Goal: Check status: Check status

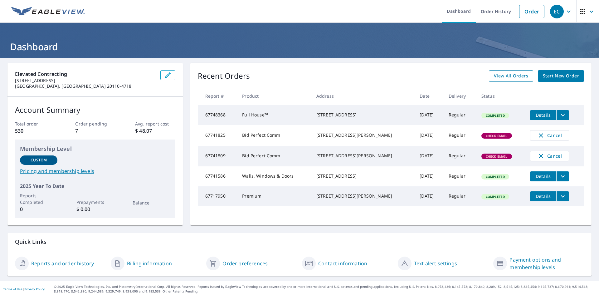
click at [498, 77] on span "View All Orders" at bounding box center [511, 76] width 34 height 8
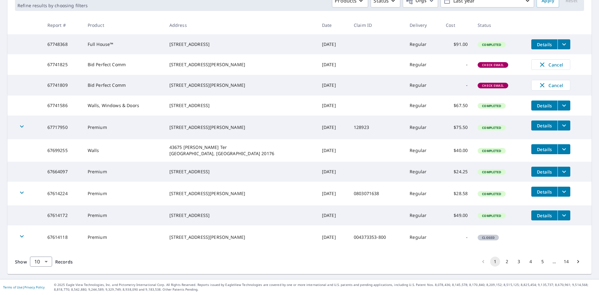
scroll to position [118, 0]
click at [502, 261] on button "2" at bounding box center [507, 262] width 10 height 10
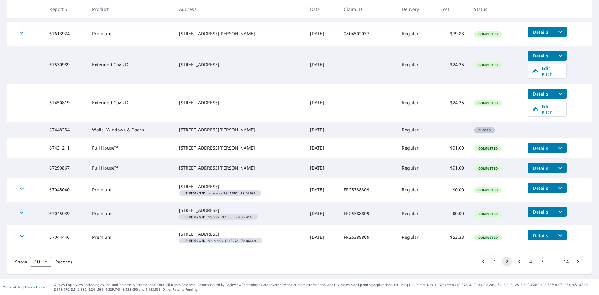
scroll to position [168, 0]
click at [514, 265] on button "3" at bounding box center [519, 262] width 10 height 10
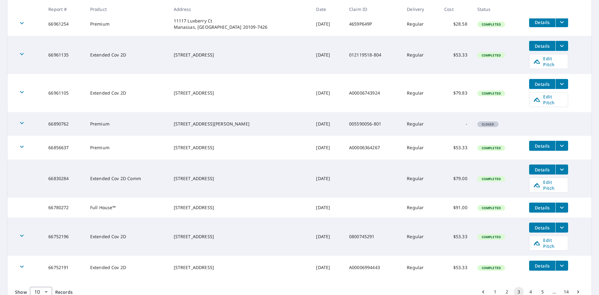
scroll to position [170, 0]
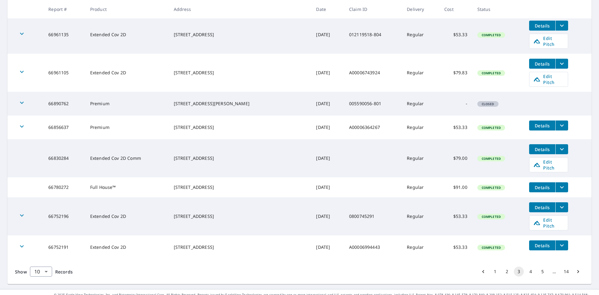
click at [564, 237] on td "Details" at bounding box center [557, 245] width 67 height 20
click at [558, 242] on icon "filesDropdownBtn-66752191" at bounding box center [561, 245] width 7 height 7
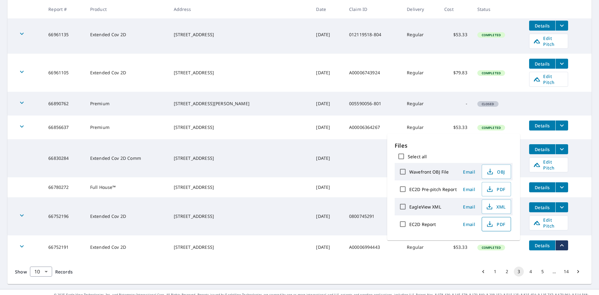
click at [490, 227] on icon "button" at bounding box center [489, 225] width 5 height 2
